Goal: Information Seeking & Learning: Learn about a topic

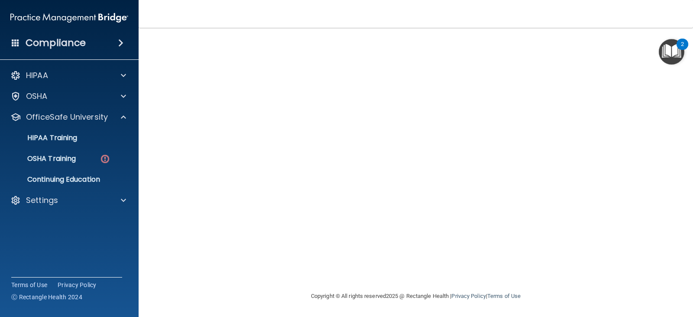
scroll to position [9, 0]
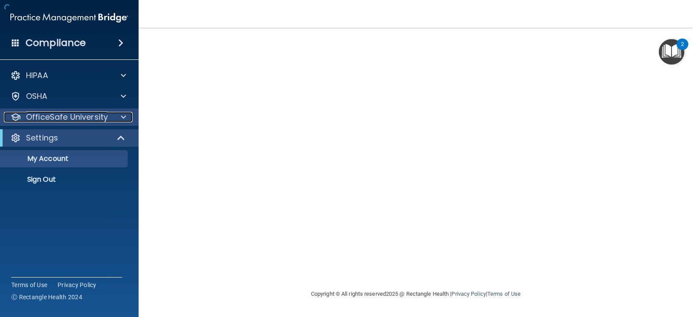
click at [92, 117] on p "OfficeSafe University" at bounding box center [67, 117] width 82 height 10
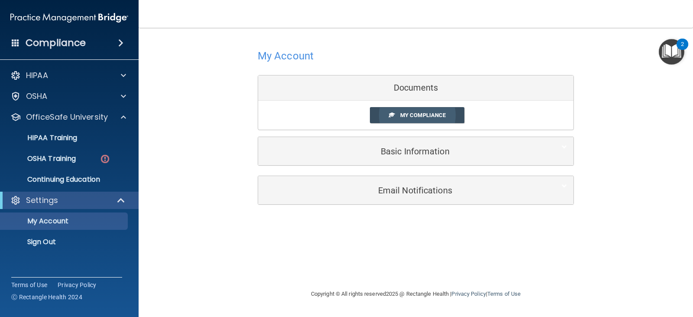
click at [400, 115] on link "My Compliance" at bounding box center [417, 115] width 95 height 16
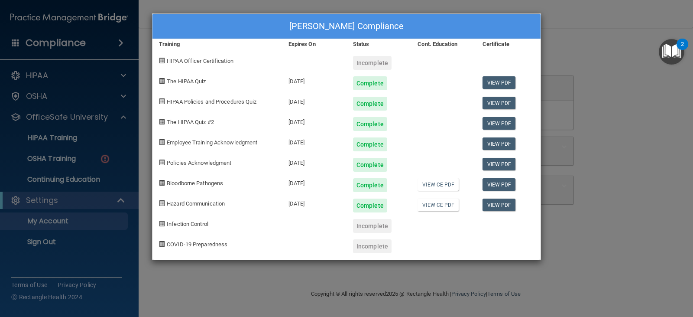
click at [461, 286] on div "Jamil Alhassan's Compliance Training Expires On Status Cont. Education Certific…" at bounding box center [346, 158] width 693 height 317
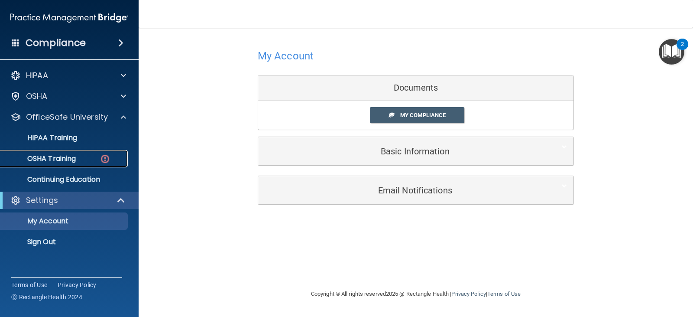
click at [79, 162] on div "OSHA Training" at bounding box center [65, 158] width 118 height 9
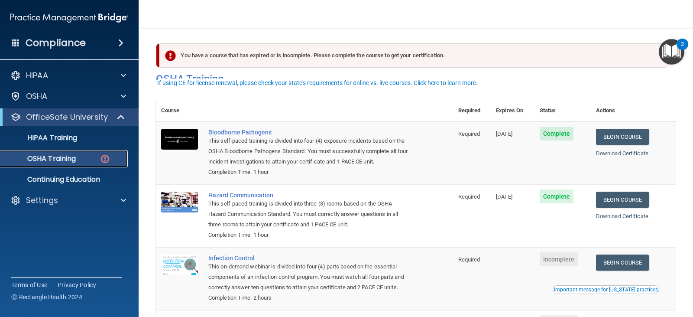
scroll to position [87, 0]
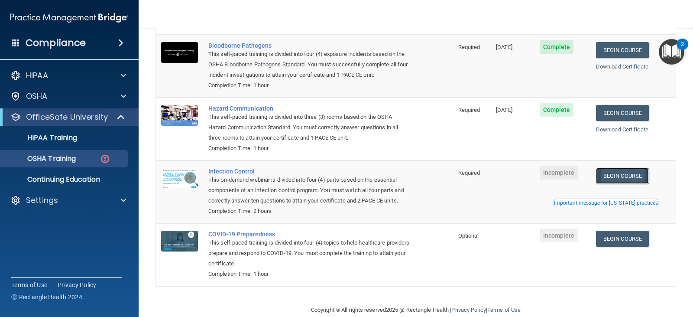
click at [612, 179] on link "Begin Course" at bounding box center [622, 176] width 53 height 16
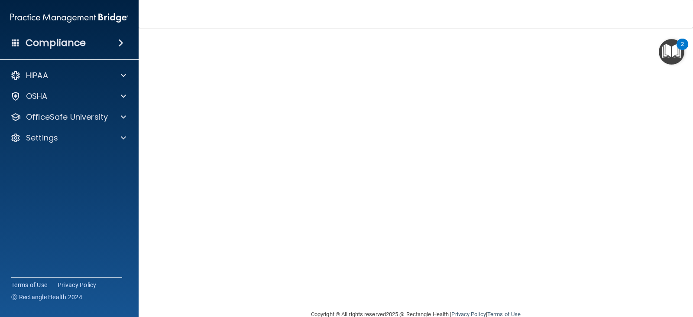
scroll to position [54, 0]
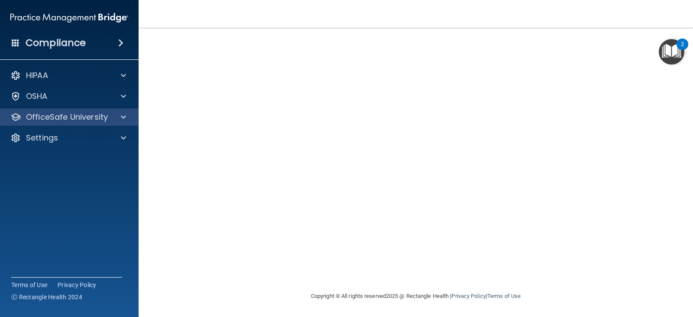
click at [97, 109] on div "OfficeSafe University" at bounding box center [69, 116] width 139 height 17
click at [94, 120] on p "OfficeSafe University" at bounding box center [67, 117] width 82 height 10
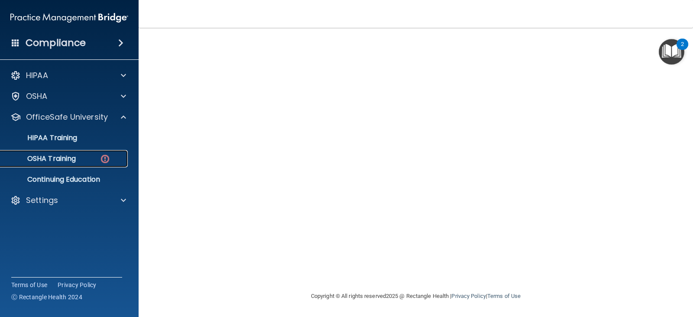
click at [100, 156] on img at bounding box center [105, 158] width 11 height 11
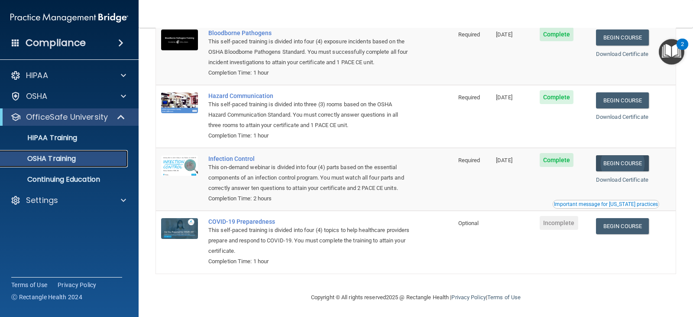
scroll to position [75, 0]
click at [618, 231] on link "Begin Course" at bounding box center [622, 226] width 53 height 16
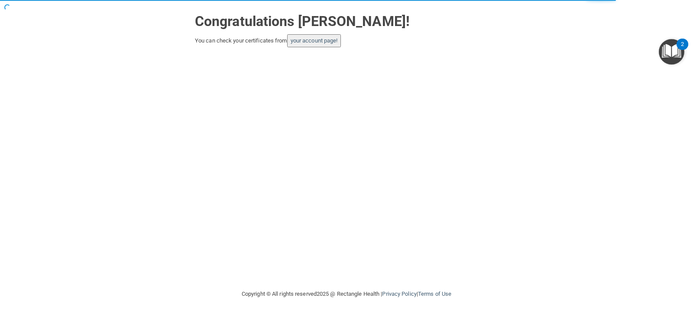
click at [303, 45] on button "your account page!" at bounding box center [314, 40] width 54 height 13
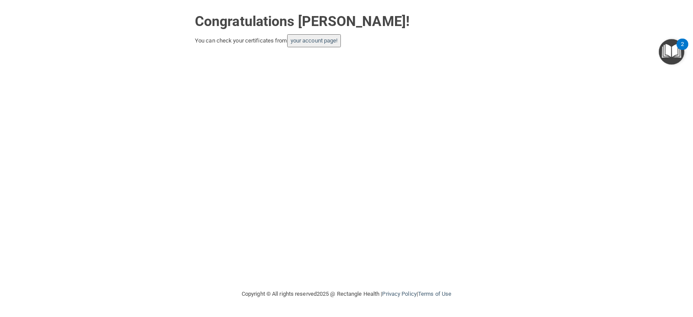
click at [303, 45] on button "your account page!" at bounding box center [314, 40] width 54 height 13
click at [310, 41] on link "your account page!" at bounding box center [314, 40] width 47 height 7
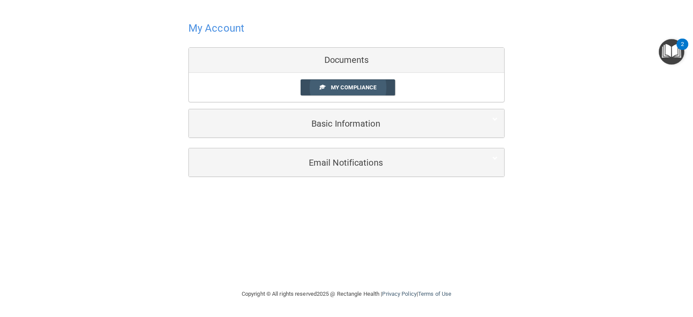
click at [335, 81] on link "My Compliance" at bounding box center [348, 87] width 95 height 16
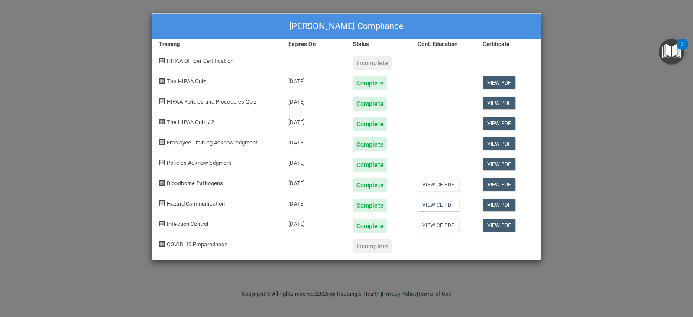
click at [138, 47] on div "Jamil Alhassan's Compliance Training Expires On Status Cont. Education Certific…" at bounding box center [346, 158] width 693 height 317
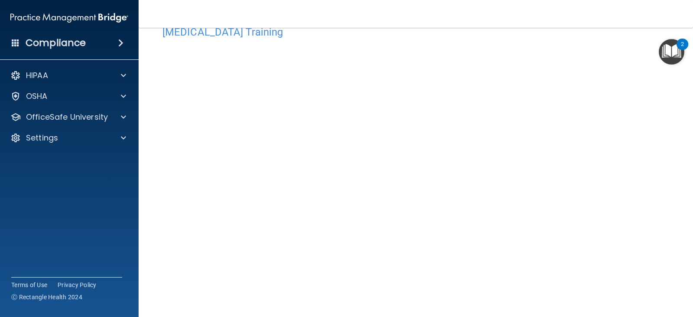
scroll to position [25, 0]
